Goal: Task Accomplishment & Management: Manage account settings

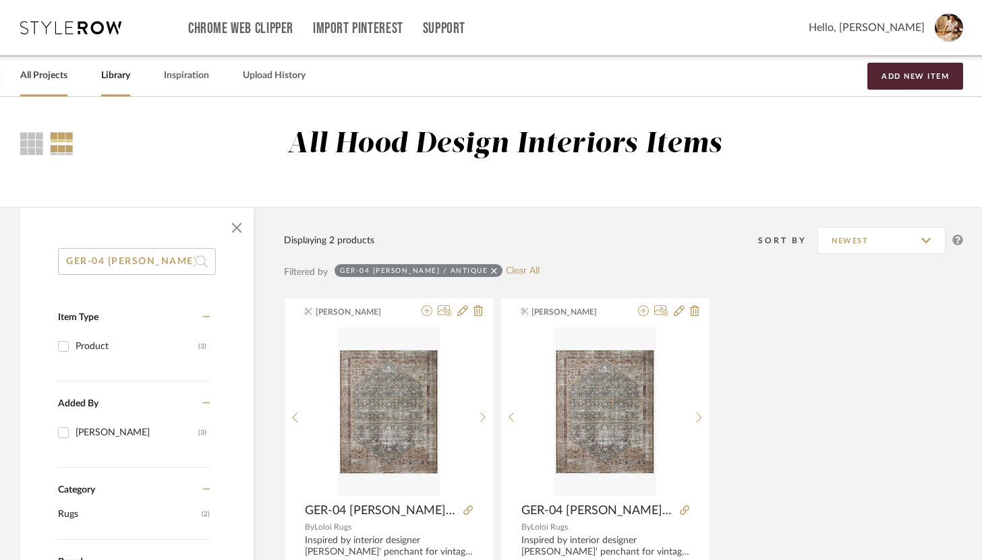
click at [55, 85] on div "All Projects" at bounding box center [43, 75] width 47 height 41
click at [55, 82] on link "All Projects" at bounding box center [43, 76] width 47 height 18
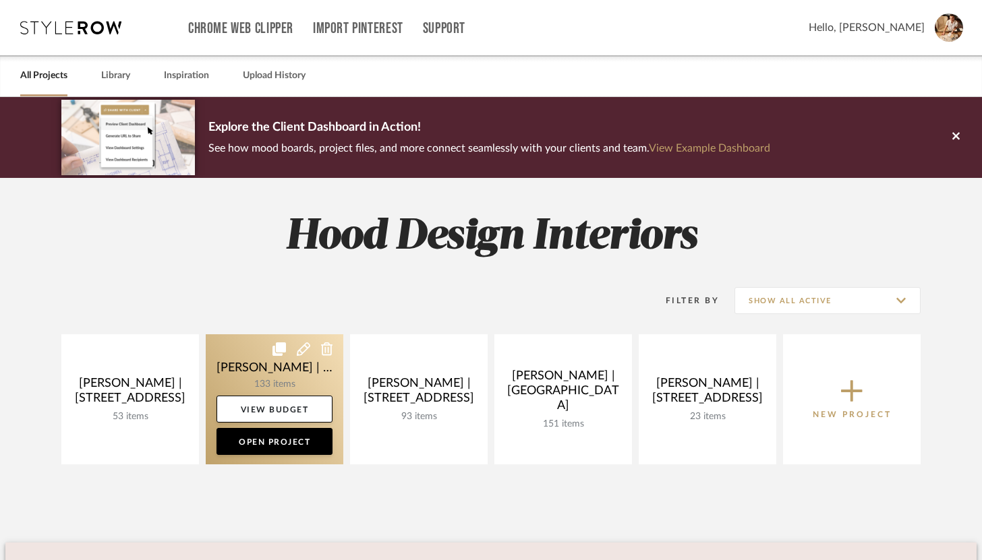
click at [277, 390] on link at bounding box center [275, 400] width 138 height 130
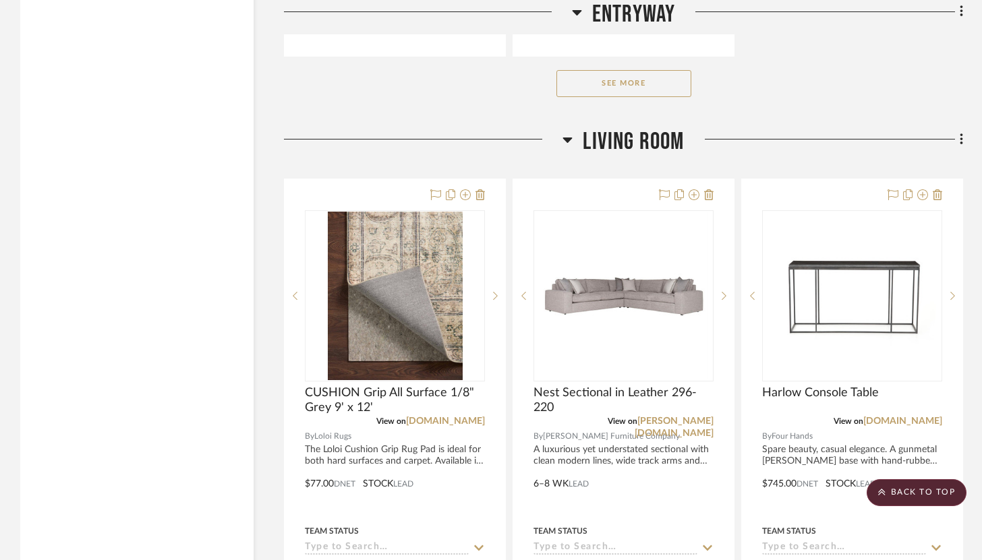
scroll to position [2799, 0]
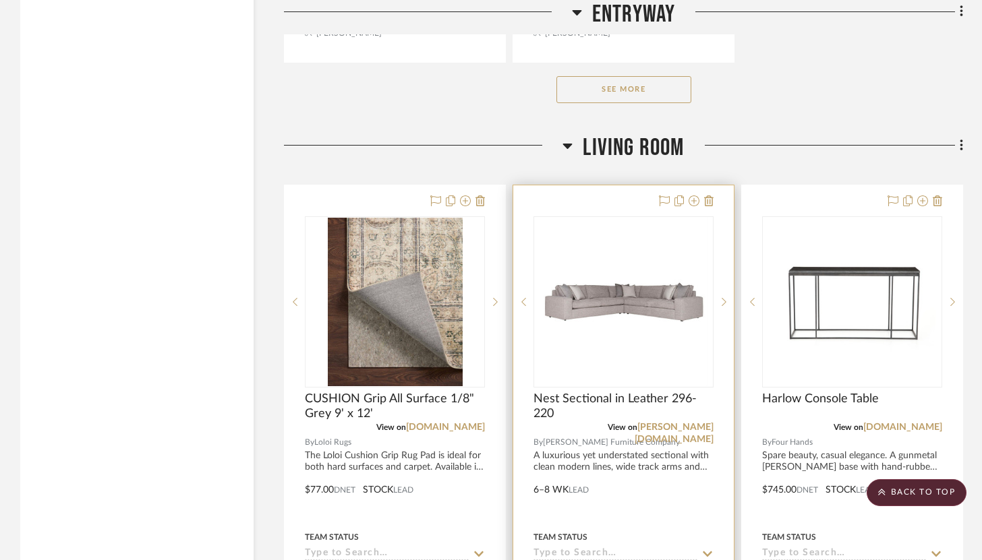
click at [618, 185] on div at bounding box center [623, 480] width 221 height 590
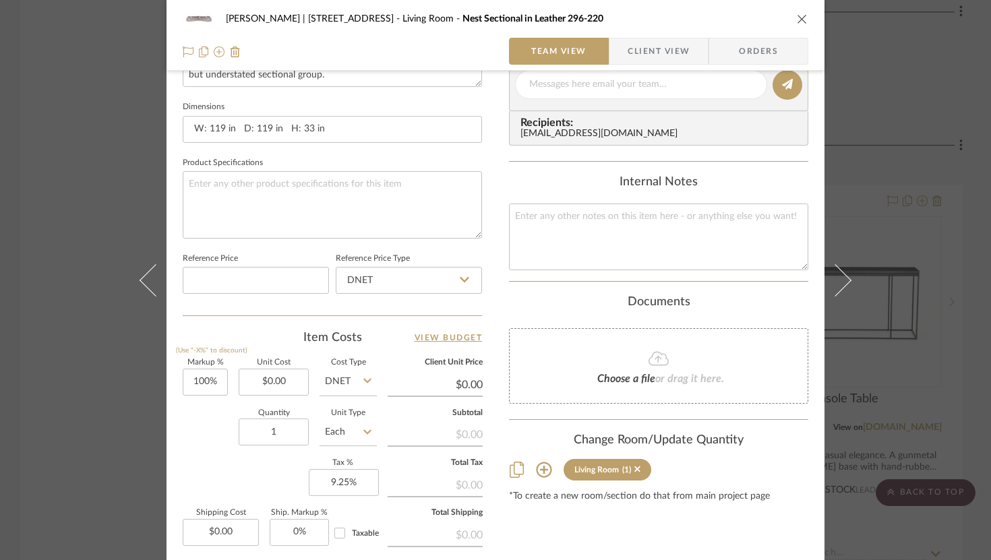
scroll to position [573, 0]
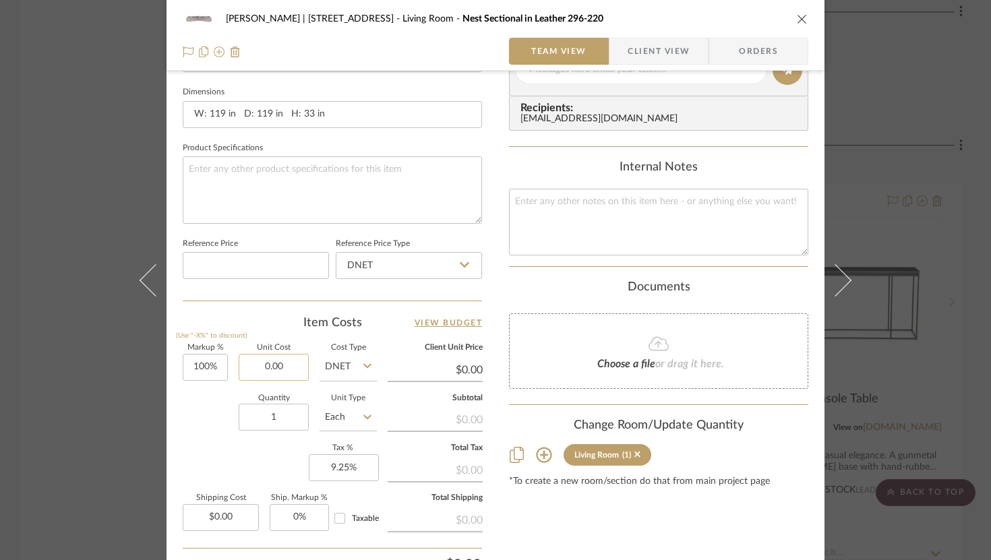
click at [293, 368] on input "0.00" at bounding box center [274, 367] width 70 height 27
type input "$5,146.00"
type input "$10,292.00"
click at [253, 359] on input "5146.00" at bounding box center [274, 367] width 70 height 27
type input "$6,145.00"
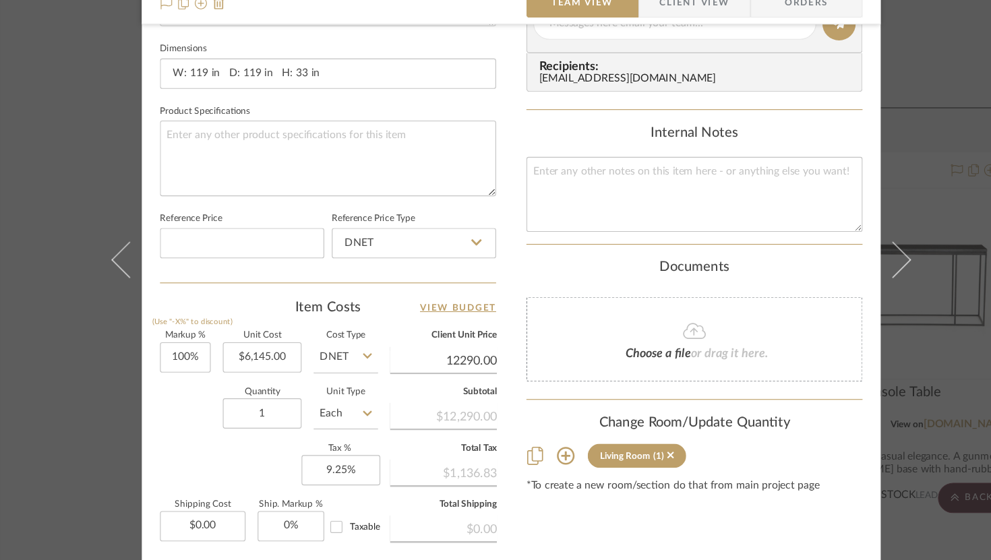
click at [469, 366] on input "12290.00" at bounding box center [435, 370] width 95 height 20
type input "10000"
type input "62.73%"
type input "$10,000.00"
click at [475, 371] on input "9999.76" at bounding box center [435, 370] width 95 height 20
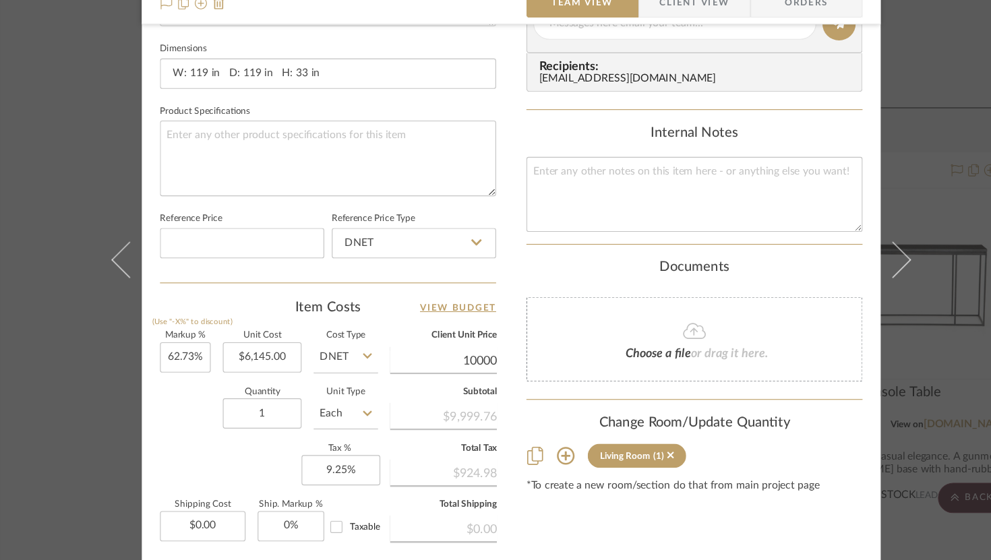
scroll to position [623, 0]
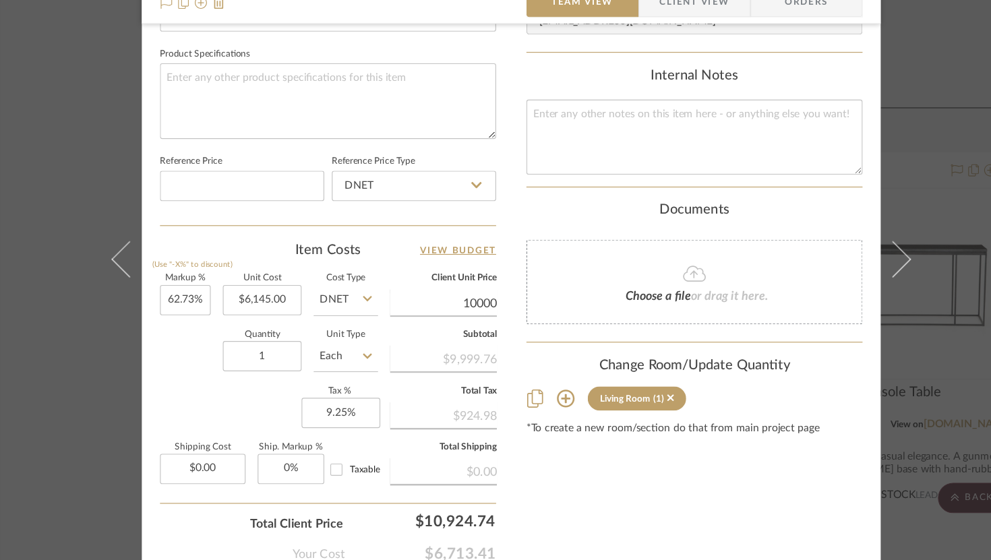
type input "$10,000.00"
click at [523, 496] on div "Content here copies to Client View - confirm visibility there. Show in Client D…" at bounding box center [658, 24] width 299 height 1110
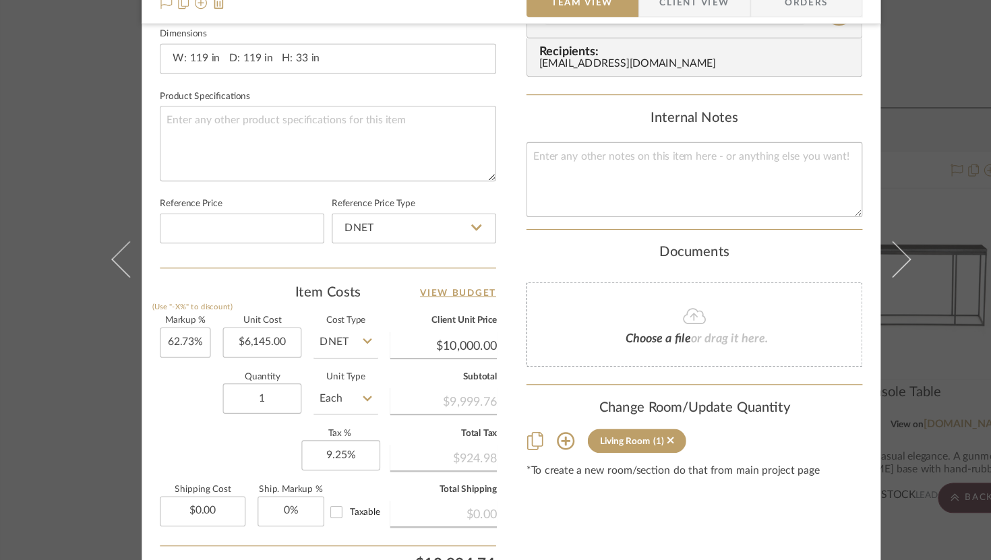
scroll to position [534, 0]
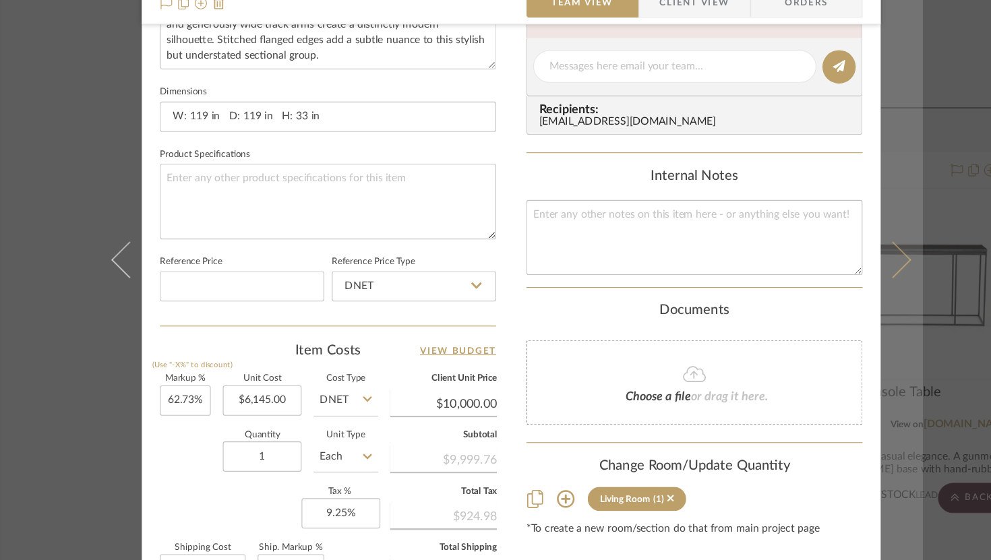
click at [726, 287] on button at bounding box center [844, 280] width 38 height 560
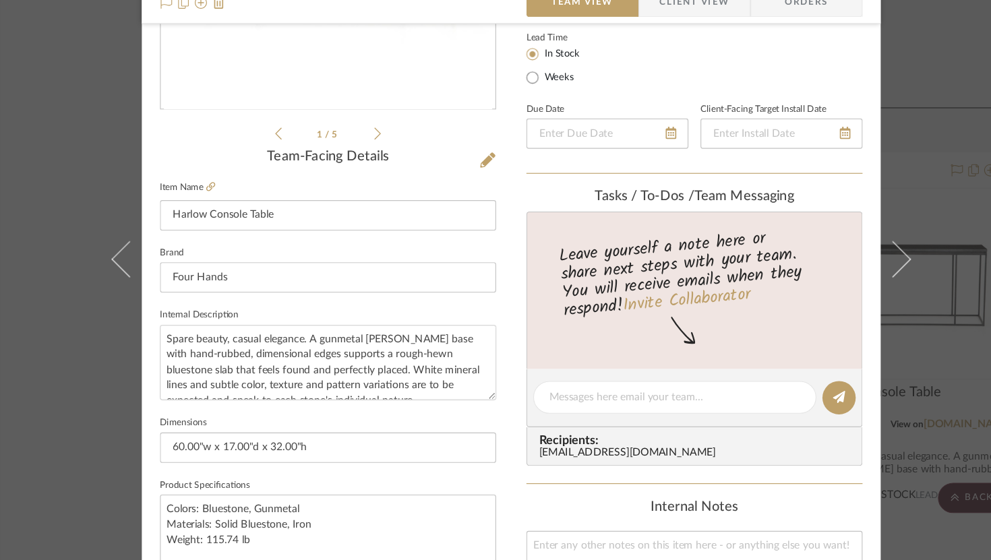
scroll to position [0, 0]
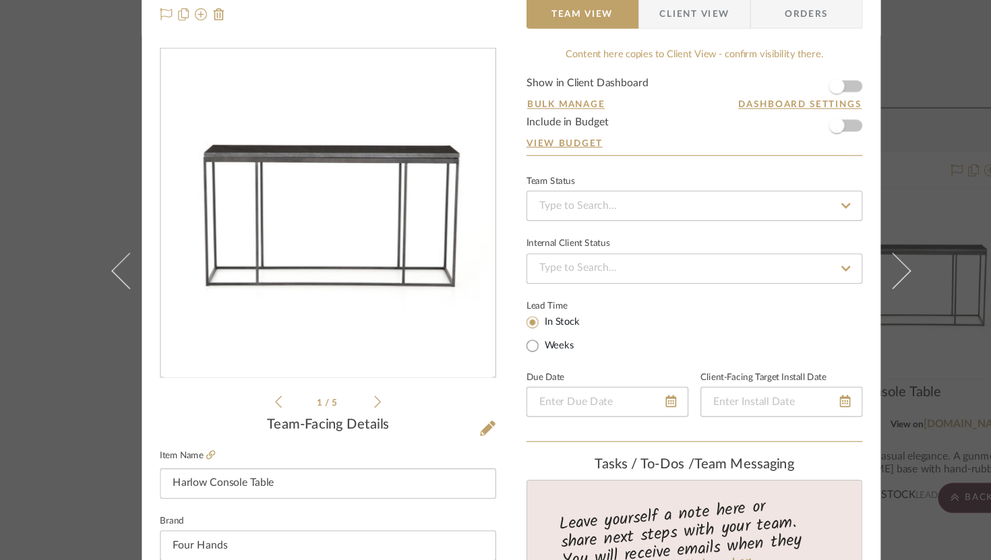
click at [726, 91] on div "[PERSON_NAME] | [STREET_ADDRESS][GEOGRAPHIC_DATA] Harlow Console Table Team Vie…" at bounding box center [495, 280] width 991 height 560
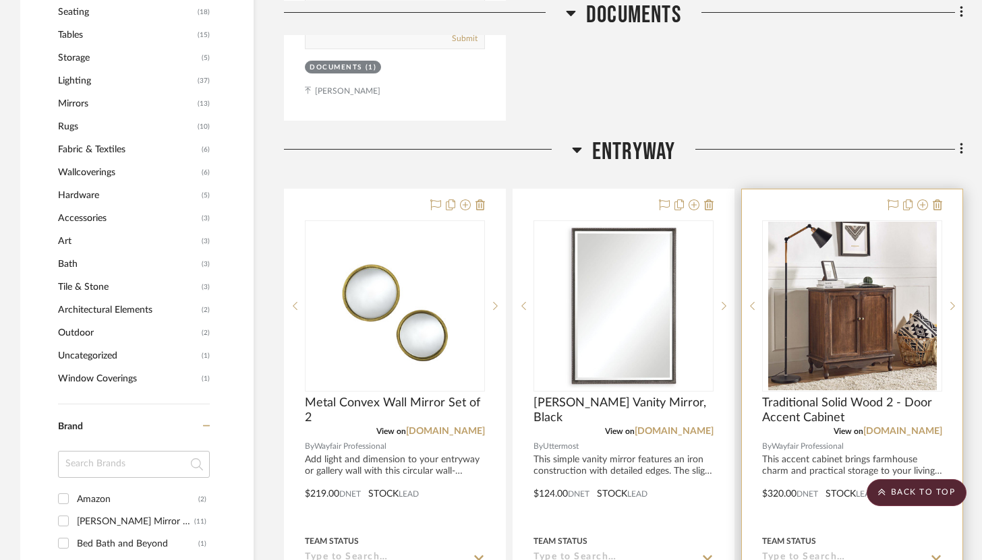
scroll to position [884, 0]
